Goal: Information Seeking & Learning: Understand process/instructions

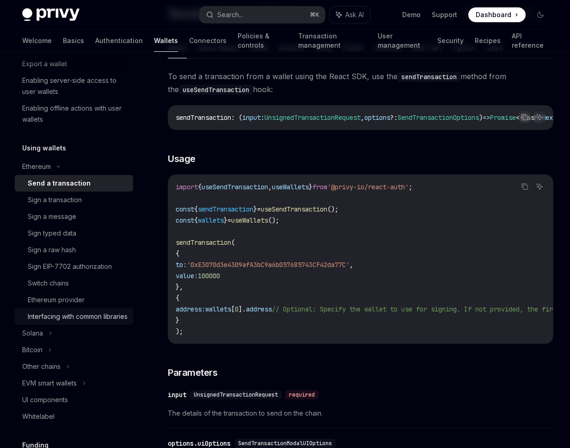
scroll to position [147, 0]
click at [273, 13] on button "Search... ⌘ K" at bounding box center [262, 14] width 125 height 17
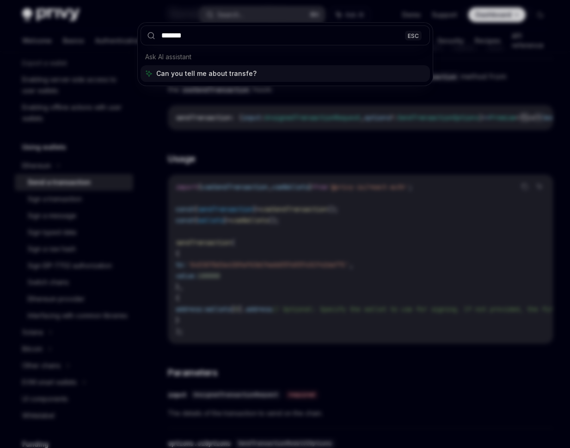
type input "********"
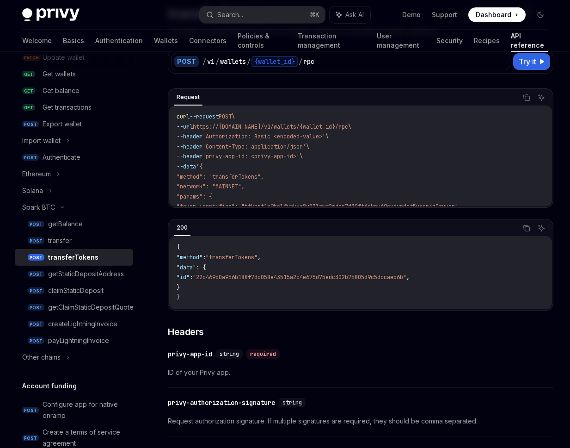
scroll to position [52, 0]
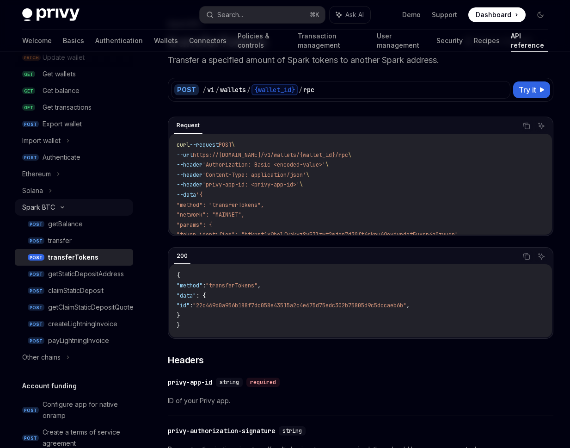
click at [61, 210] on div "Spark BTC" at bounding box center [74, 207] width 118 height 17
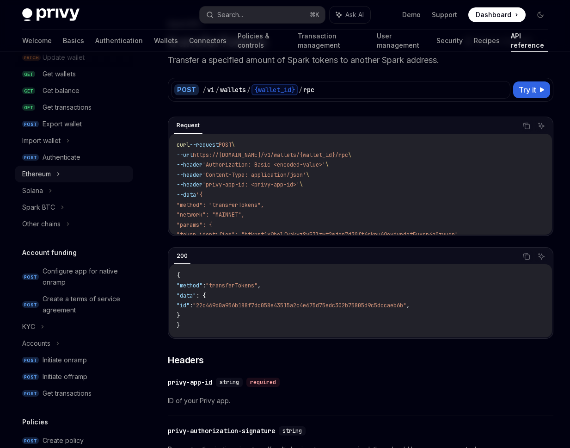
click at [56, 177] on icon at bounding box center [58, 173] width 4 height 11
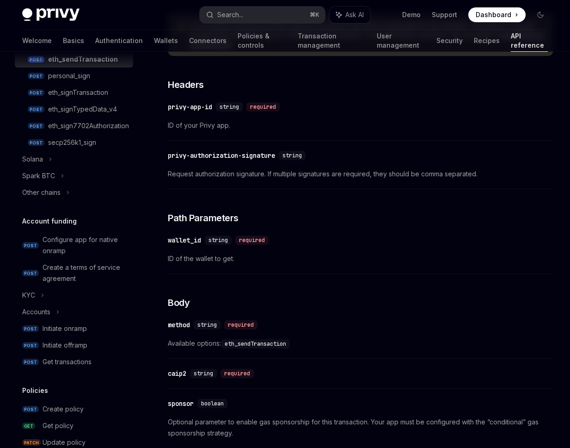
scroll to position [608, 0]
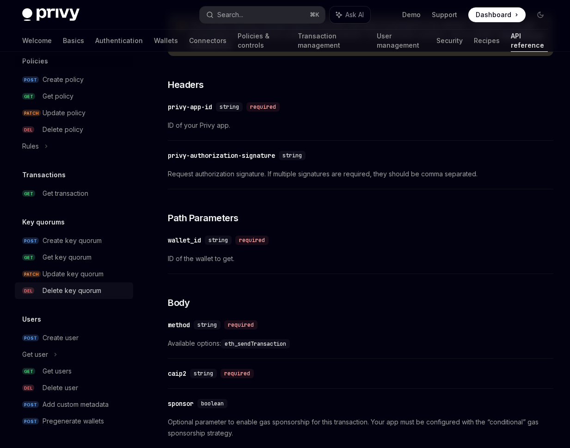
click at [67, 295] on div "Delete key quorum" at bounding box center [72, 290] width 59 height 11
type textarea "*"
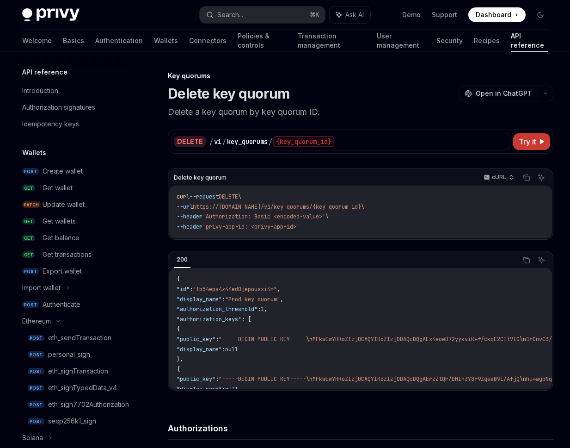
click at [442, 150] on div "DELETE / v1 / key_quorums / {key_quorum_id} Try it" at bounding box center [361, 141] width 386 height 24
